Goal: Task Accomplishment & Management: Complete application form

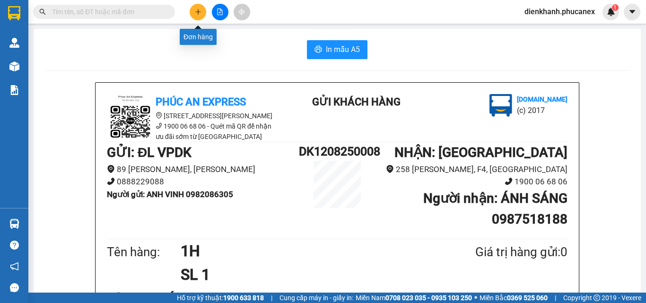
click at [200, 11] on icon "plus" at bounding box center [198, 12] width 7 height 7
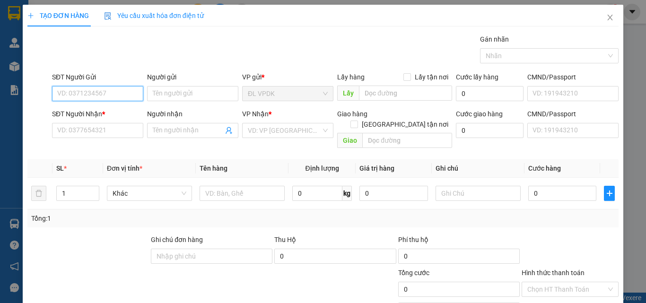
click at [104, 95] on input "SĐT Người Gửi" at bounding box center [97, 93] width 91 height 15
click at [77, 109] on div "0901931376 - HIẾU" at bounding box center [96, 112] width 79 height 10
type input "0901931376"
type input "HIẾU"
type input "0906640989"
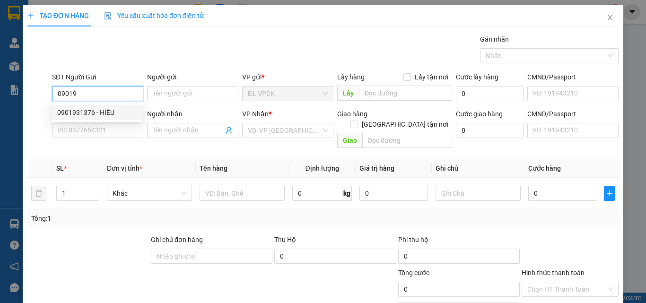
type input "[PERSON_NAME]"
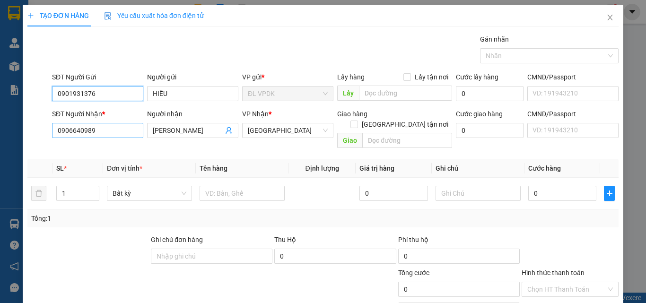
type input "0901931376"
click at [100, 133] on input "0906640989" at bounding box center [97, 130] width 91 height 15
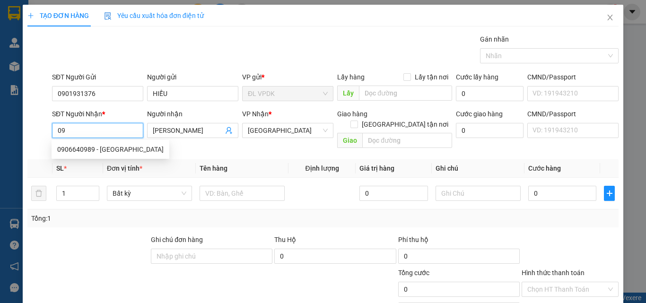
type input "0"
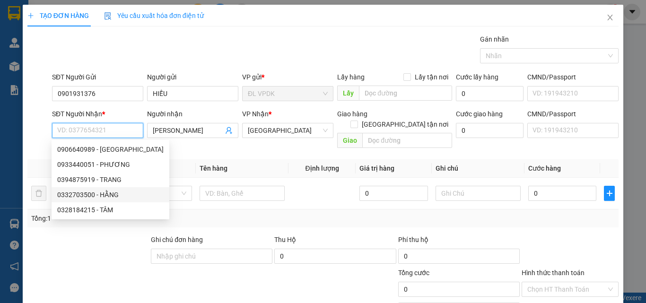
click at [81, 197] on div "0332703500 - HẰNG" at bounding box center [110, 195] width 106 height 10
type input "0332703500"
type input "HẰNG"
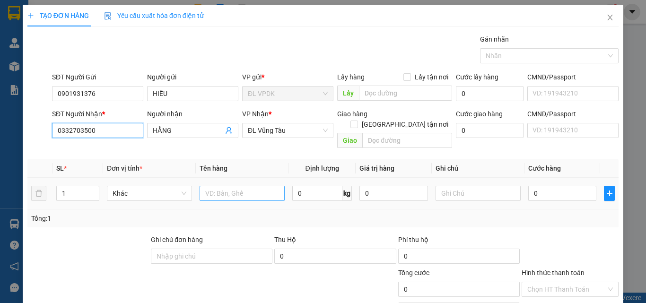
type input "0332703500"
click at [208, 186] on input "text" at bounding box center [242, 193] width 85 height 15
type input "1TX"
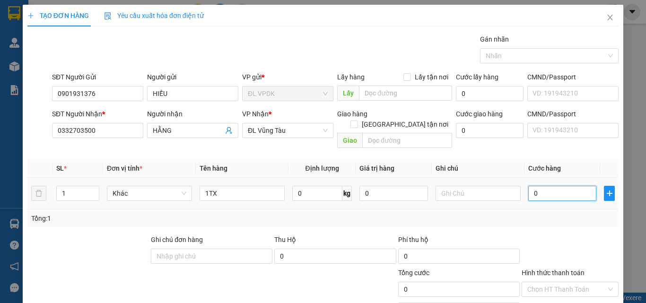
click at [528, 186] on input "0" at bounding box center [562, 193] width 68 height 15
type input "4"
type input "40"
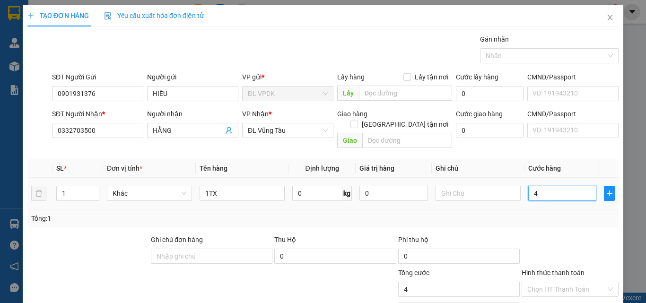
type input "40"
type input "40.000"
click at [557, 269] on label "Hình thức thanh toán" at bounding box center [552, 273] width 63 height 8
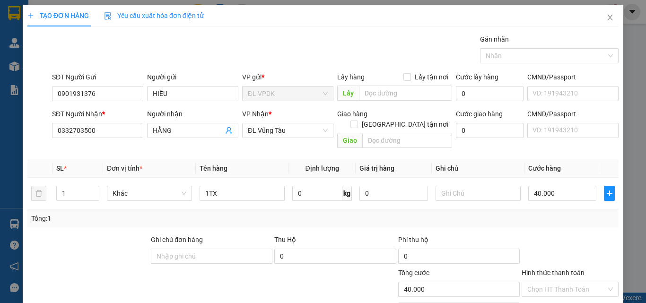
click at [557, 282] on input "Hình thức thanh toán" at bounding box center [566, 289] width 79 height 14
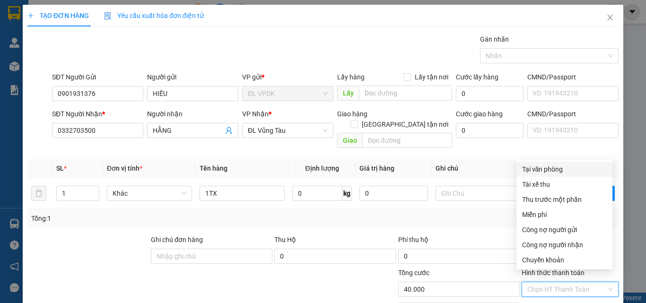
click at [544, 168] on div "Tại văn phòng" at bounding box center [564, 169] width 85 height 10
type input "0"
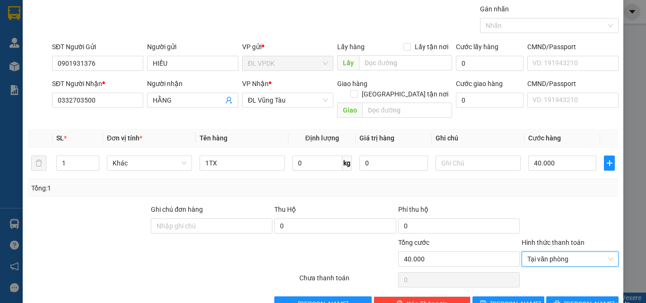
scroll to position [47, 0]
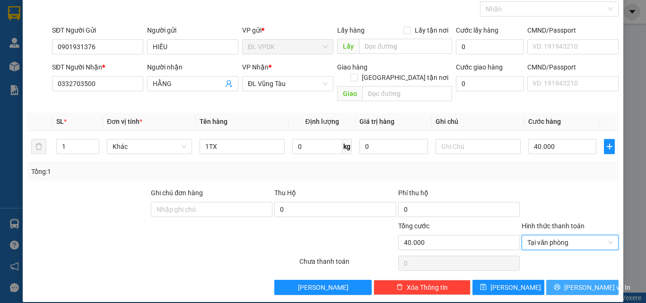
click at [574, 282] on span "[PERSON_NAME] và In" at bounding box center [597, 287] width 66 height 10
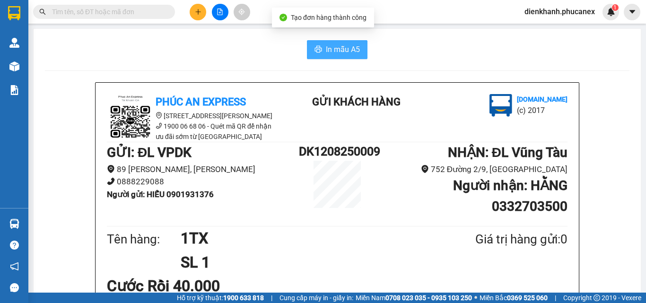
click at [357, 47] on button "In mẫu A5" at bounding box center [337, 49] width 61 height 19
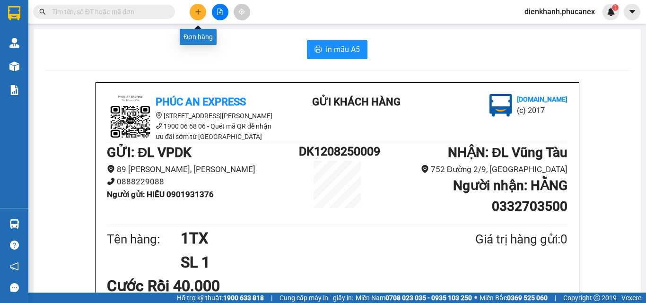
click at [195, 6] on button at bounding box center [198, 12] width 17 height 17
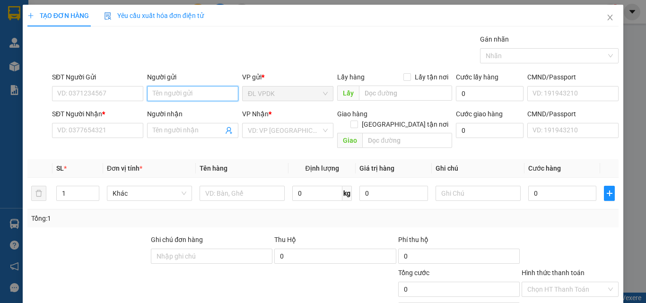
click at [156, 92] on input "Người gửi" at bounding box center [192, 93] width 91 height 15
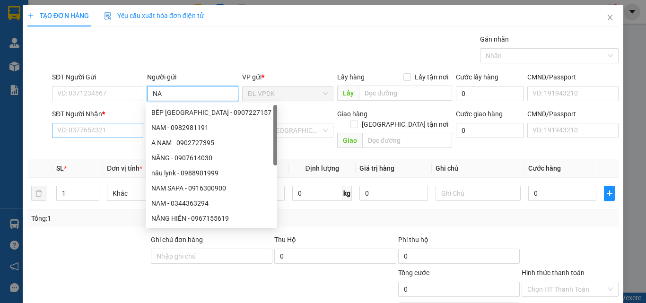
type input "NA"
click at [87, 133] on input "SĐT Người Nhận *" at bounding box center [97, 130] width 91 height 15
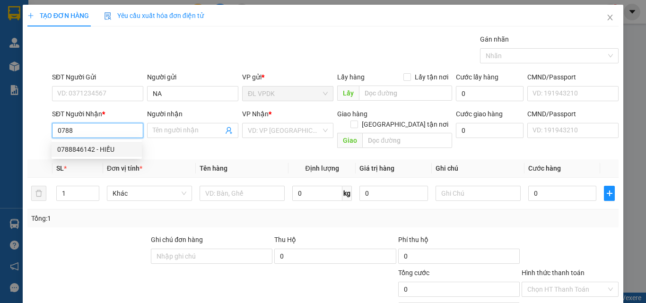
click at [77, 146] on div "0788846142 - HIẾU" at bounding box center [96, 149] width 79 height 10
type input "0788846142"
type input "HIẾU"
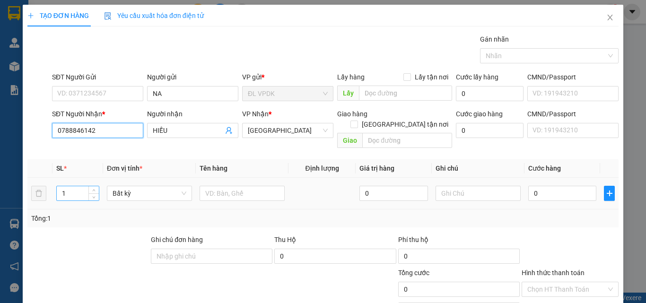
type input "0788846142"
click at [74, 186] on input "1" at bounding box center [78, 193] width 42 height 14
type input "3"
type input "2"
click at [208, 187] on input "text" at bounding box center [242, 193] width 85 height 15
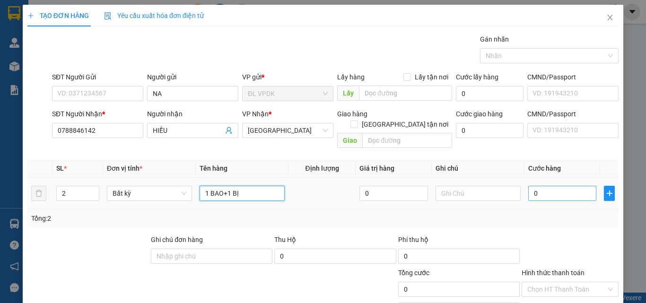
type input "1 BAO+1 BỊ"
click at [528, 186] on input "0" at bounding box center [562, 193] width 68 height 15
type input "1"
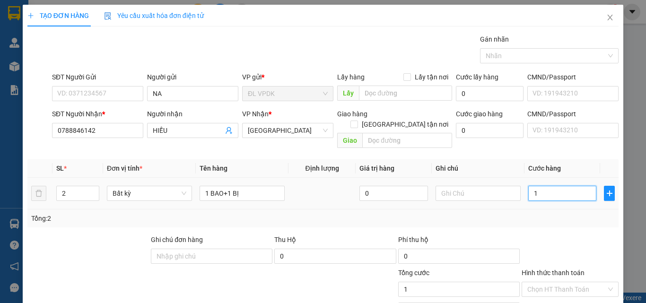
type input "10"
type input "100"
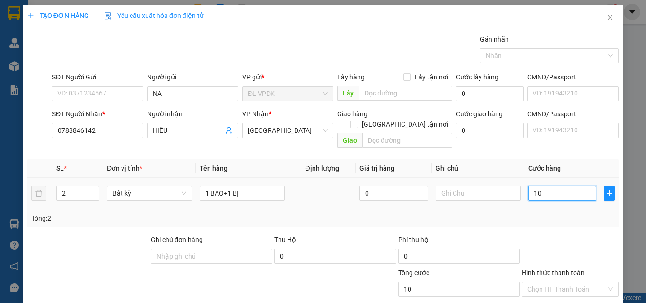
type input "100"
type input "100.000"
drag, startPoint x: 555, startPoint y: 263, endPoint x: 555, endPoint y: 257, distance: 6.1
click at [555, 269] on label "Hình thức thanh toán" at bounding box center [552, 273] width 63 height 8
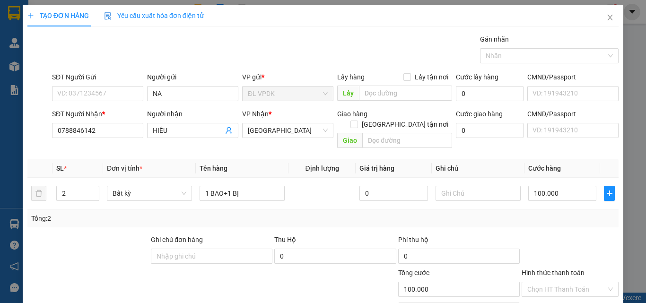
click at [555, 282] on input "Hình thức thanh toán" at bounding box center [566, 289] width 79 height 14
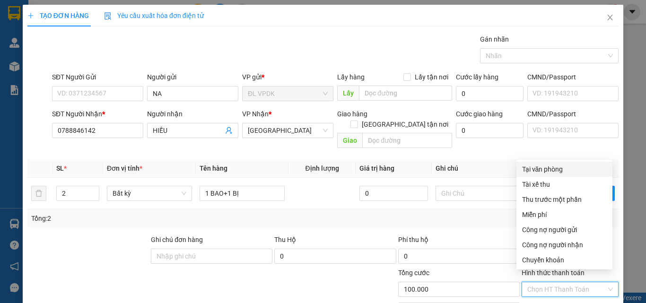
click at [539, 167] on div "Tại văn phòng" at bounding box center [564, 169] width 85 height 10
type input "0"
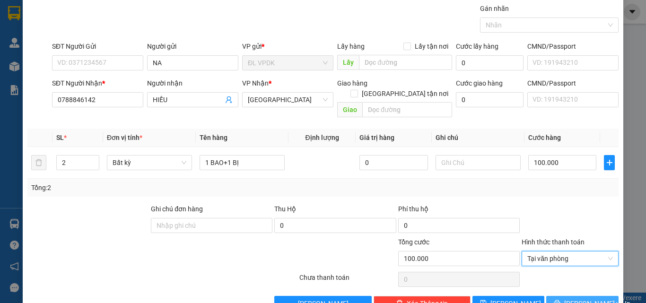
scroll to position [47, 0]
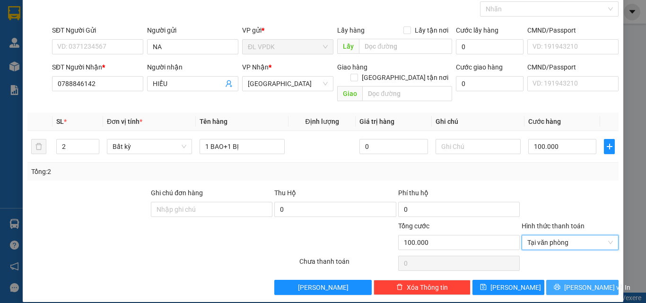
click at [571, 282] on span "[PERSON_NAME] và In" at bounding box center [597, 287] width 66 height 10
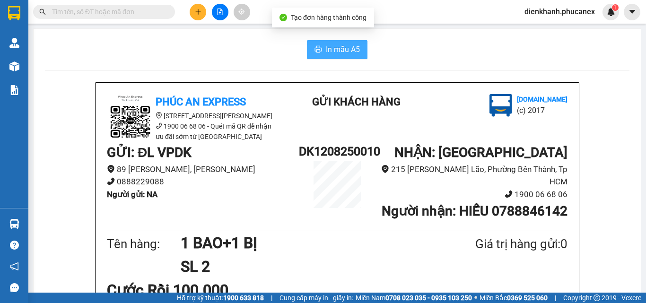
click at [347, 44] on span "In mẫu A5" at bounding box center [343, 49] width 34 height 12
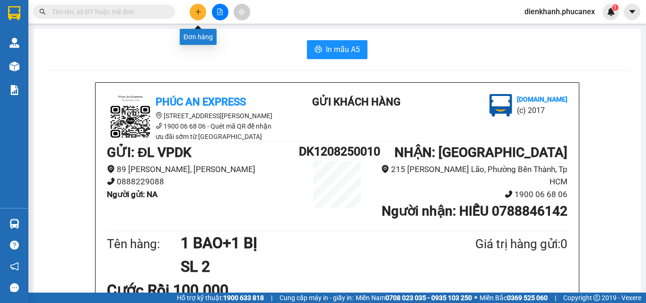
click at [198, 10] on icon "plus" at bounding box center [198, 11] width 0 height 5
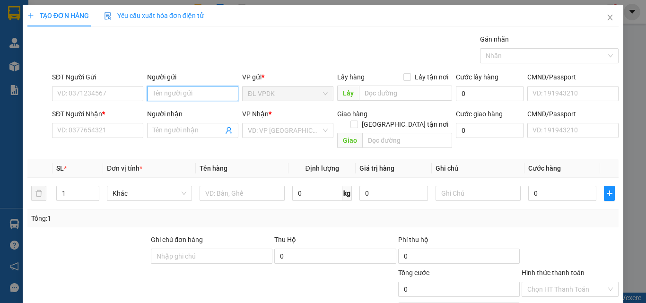
click at [166, 97] on input "Người gửi" at bounding box center [192, 93] width 91 height 15
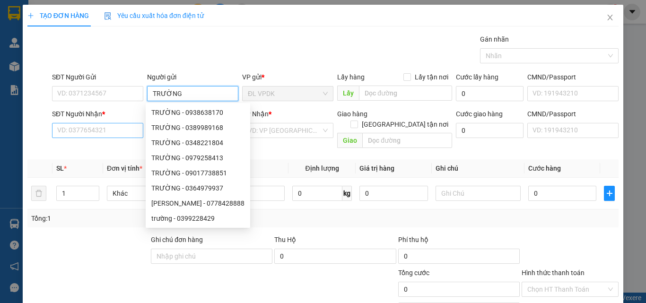
type input "TRƯỜNG"
click at [86, 130] on input "SĐT Người Nhận *" at bounding box center [97, 130] width 91 height 15
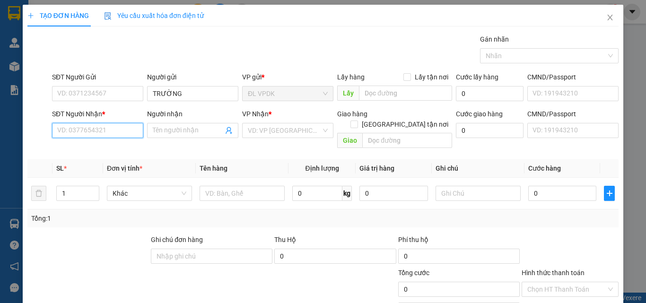
click at [86, 130] on input "SĐT Người Nhận *" at bounding box center [97, 130] width 91 height 15
click at [78, 149] on div "0768611898 - BẢO" at bounding box center [96, 149] width 79 height 10
type input "0768611898"
type input "BẢO"
type input "0768611898"
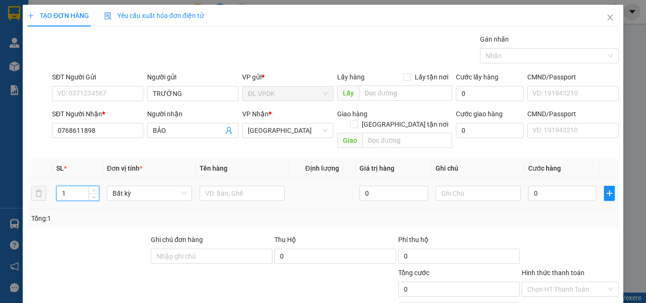
click at [78, 187] on input "1" at bounding box center [78, 193] width 42 height 14
type input "5"
click at [207, 186] on input "text" at bounding box center [242, 193] width 85 height 15
type input "5T"
click at [528, 186] on input "0" at bounding box center [562, 193] width 68 height 15
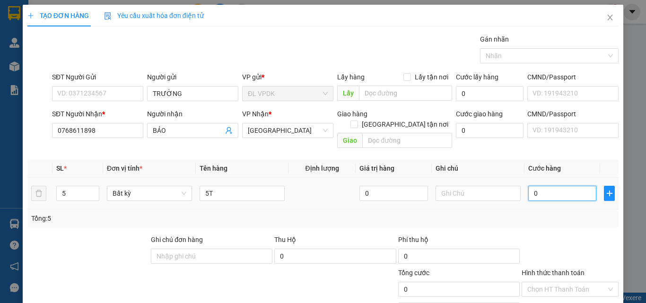
type input "1"
type input "15"
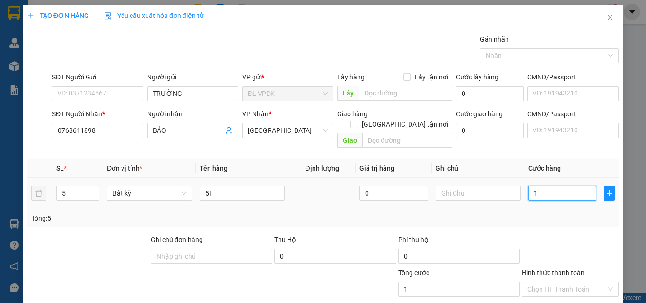
type input "15"
type input "150"
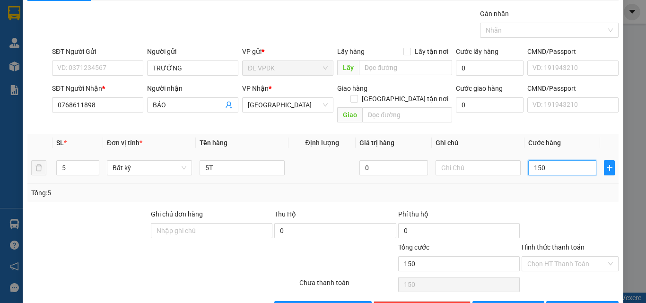
scroll to position [47, 0]
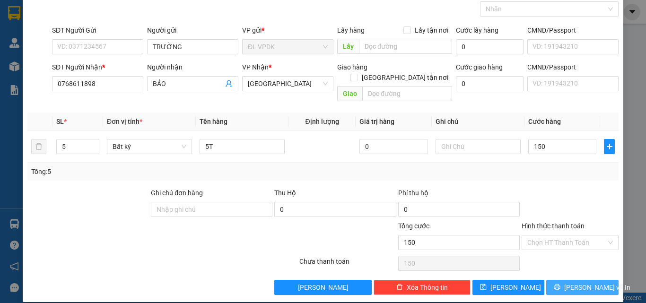
type input "150.000"
click at [573, 282] on span "[PERSON_NAME] và In" at bounding box center [597, 287] width 66 height 10
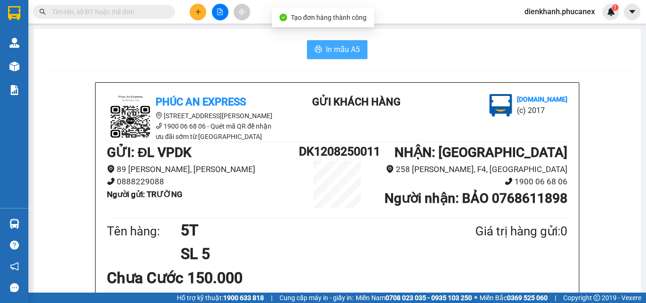
click at [343, 44] on span "In mẫu A5" at bounding box center [343, 49] width 34 height 12
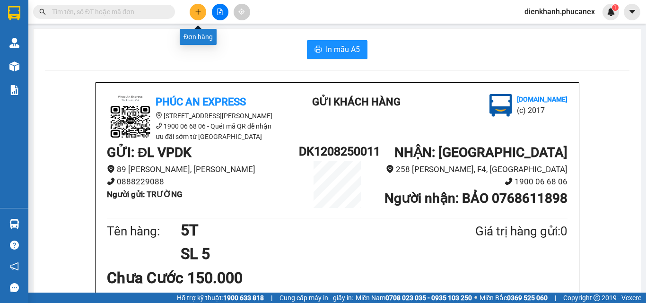
click at [197, 11] on icon "plus" at bounding box center [198, 12] width 7 height 7
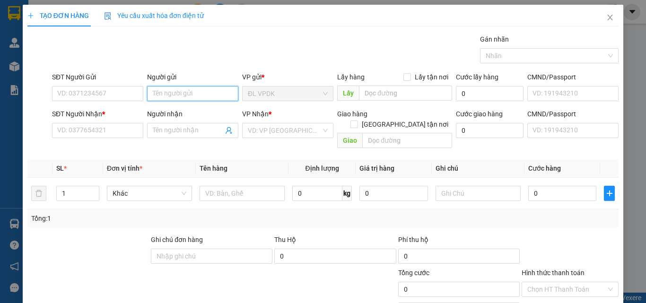
click at [165, 92] on input "Người gửi" at bounding box center [192, 93] width 91 height 15
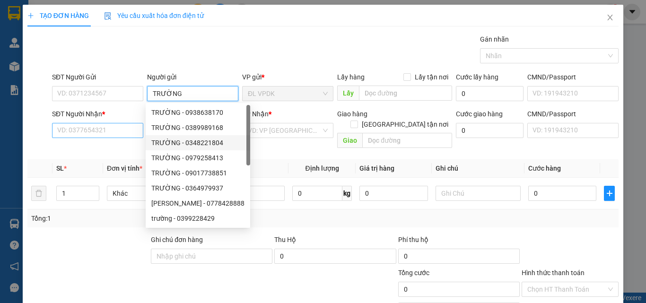
type input "TRƯỜNG"
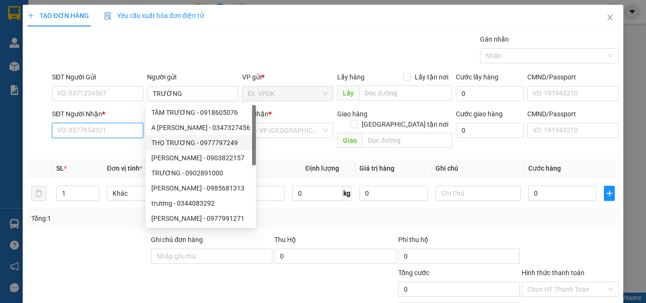
click at [105, 132] on input "SĐT Người Nhận *" at bounding box center [97, 130] width 91 height 15
